Goal: Information Seeking & Learning: Find specific fact

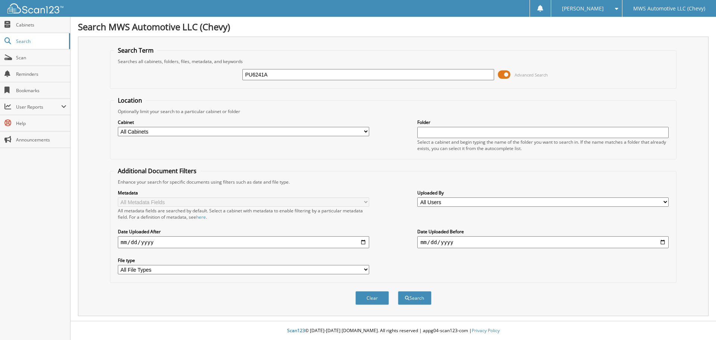
type input "PU6241A"
click at [398, 291] on button "Search" at bounding box center [415, 298] width 34 height 14
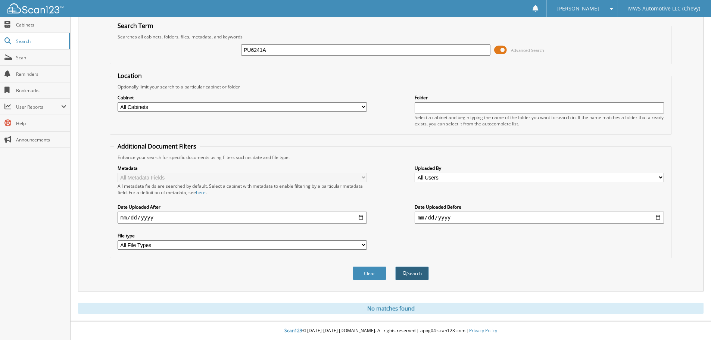
click at [404, 277] on button "Search" at bounding box center [412, 273] width 34 height 14
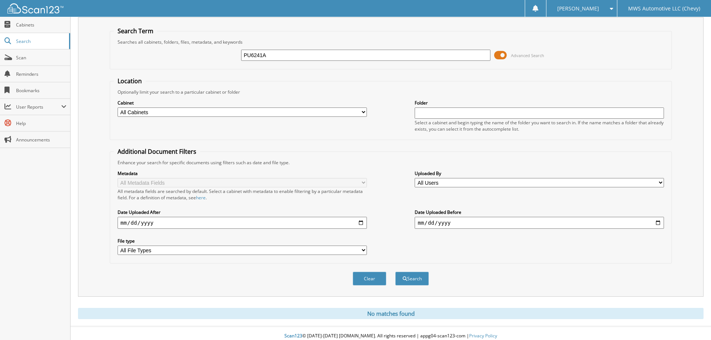
scroll to position [25, 0]
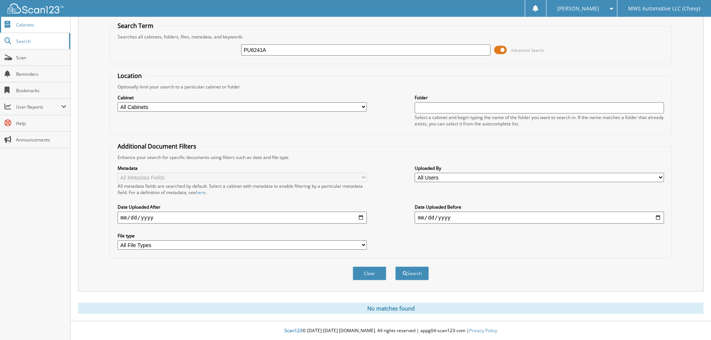
drag, startPoint x: 178, startPoint y: 37, endPoint x: 15, endPoint y: 29, distance: 162.8
click at [116, 33] on fieldset "Search Term Searches all cabinets, folders, files, metadata, and keywords PU624…" at bounding box center [391, 43] width 562 height 43
type input "Wiegand"
click at [395, 266] on button "Search" at bounding box center [412, 273] width 34 height 14
